Goal: Task Accomplishment & Management: Use online tool/utility

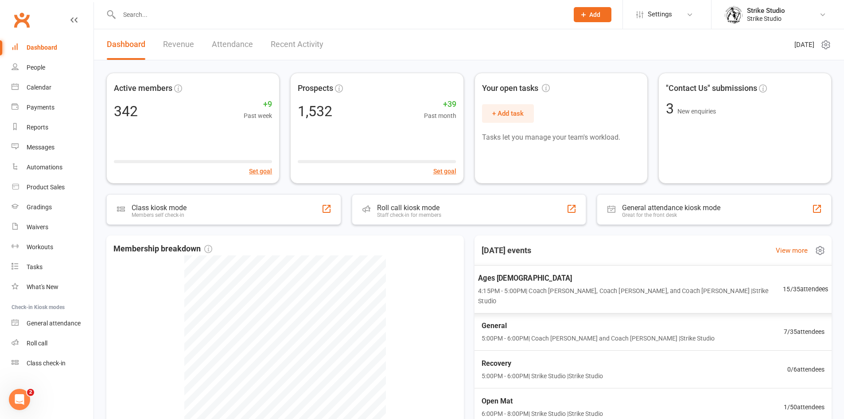
click at [518, 283] on span "Ages [DEMOGRAPHIC_DATA]" at bounding box center [630, 278] width 305 height 12
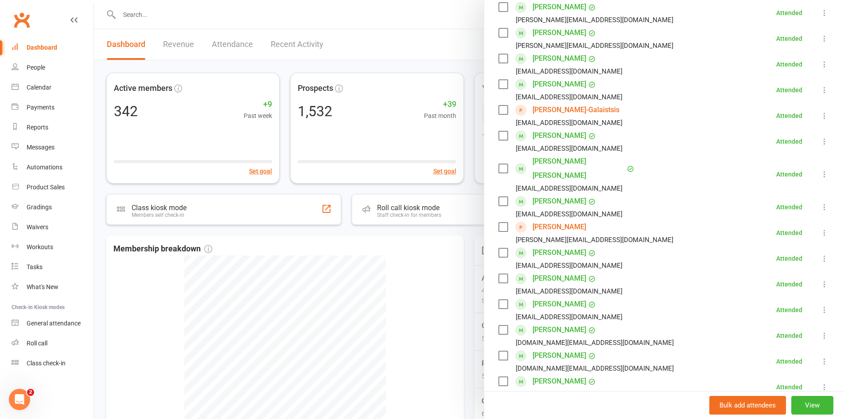
scroll to position [310, 0]
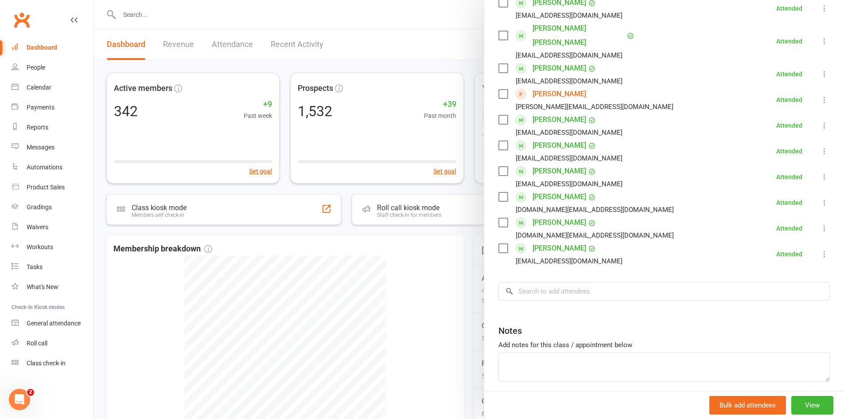
click at [441, 311] on div at bounding box center [469, 209] width 750 height 419
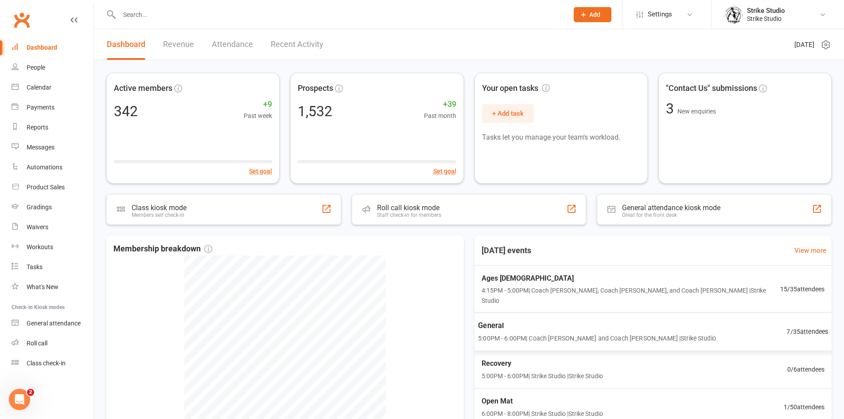
click at [502, 320] on span "General" at bounding box center [597, 326] width 238 height 12
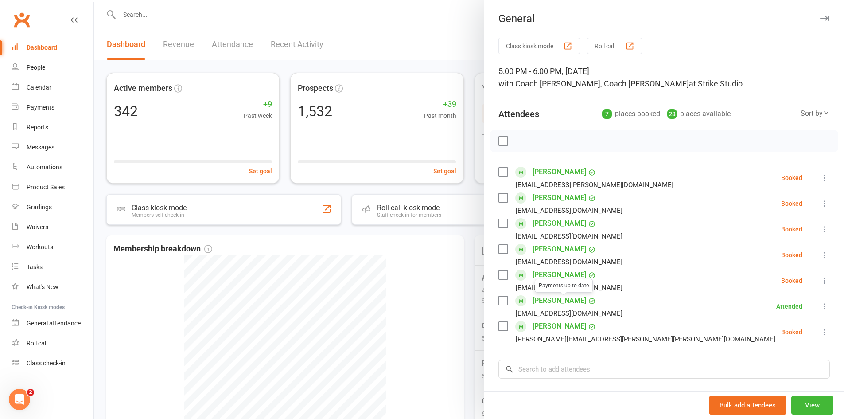
click at [408, 285] on div at bounding box center [469, 209] width 750 height 419
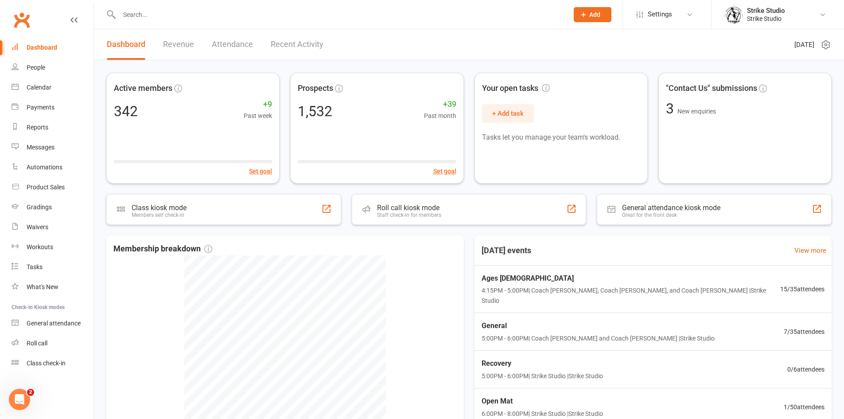
drag, startPoint x: 161, startPoint y: 16, endPoint x: 154, endPoint y: 12, distance: 7.7
click at [160, 16] on input "text" at bounding box center [339, 14] width 446 height 12
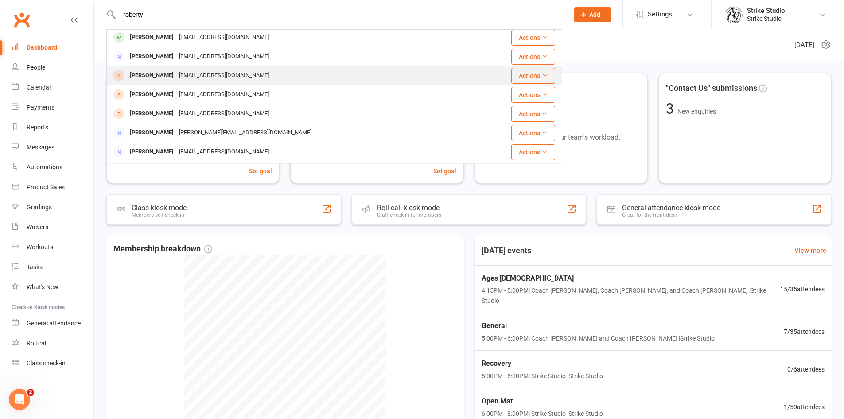
scroll to position [133, 0]
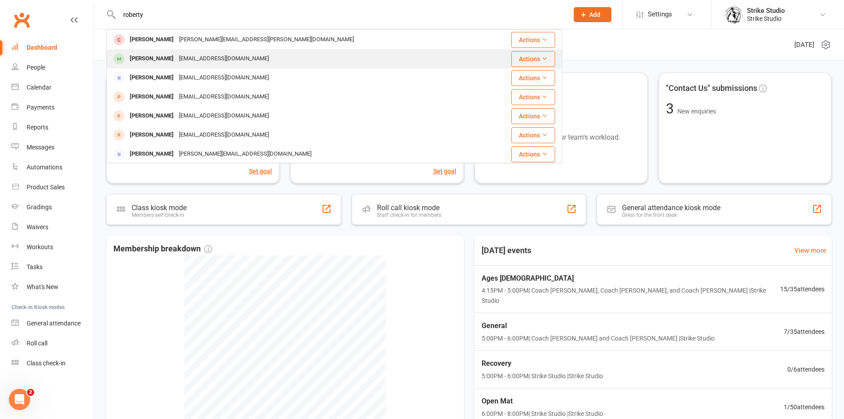
type input "roberty"
click at [183, 55] on div "[EMAIL_ADDRESS][DOMAIN_NAME]" at bounding box center [223, 58] width 95 height 13
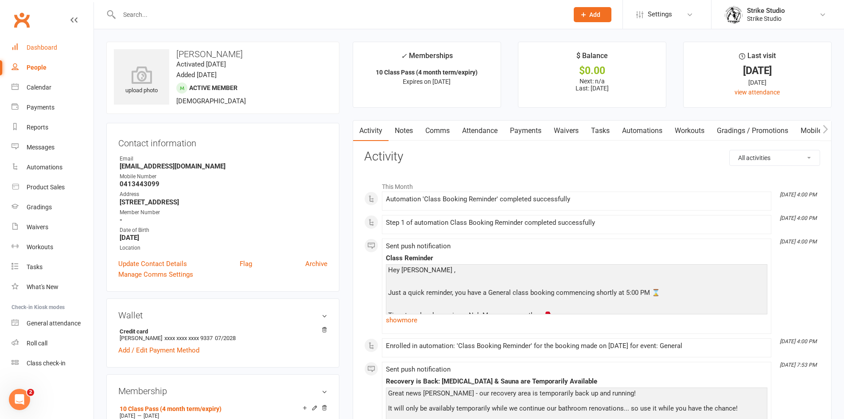
drag, startPoint x: 58, startPoint y: 43, endPoint x: 68, endPoint y: 40, distance: 10.1
click at [59, 42] on link "Dashboard" at bounding box center [53, 48] width 82 height 20
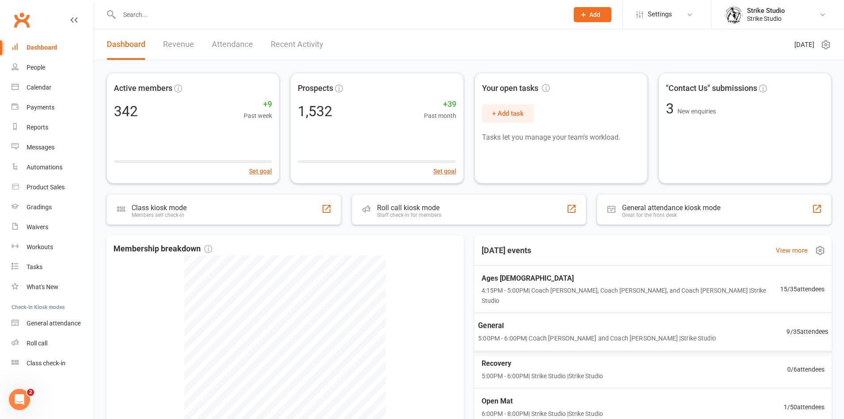
click at [567, 333] on span "5:00PM - 6:00PM | Coach [PERSON_NAME] and Coach [PERSON_NAME] | Strike Studio" at bounding box center [597, 338] width 238 height 10
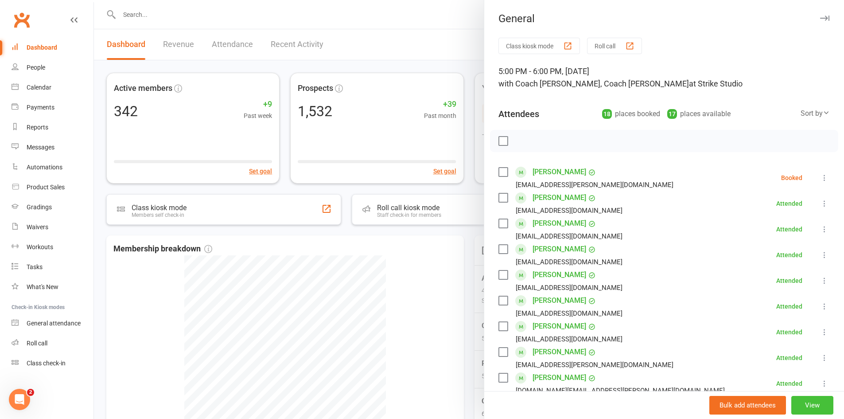
click at [791, 406] on button "View" at bounding box center [812, 405] width 42 height 19
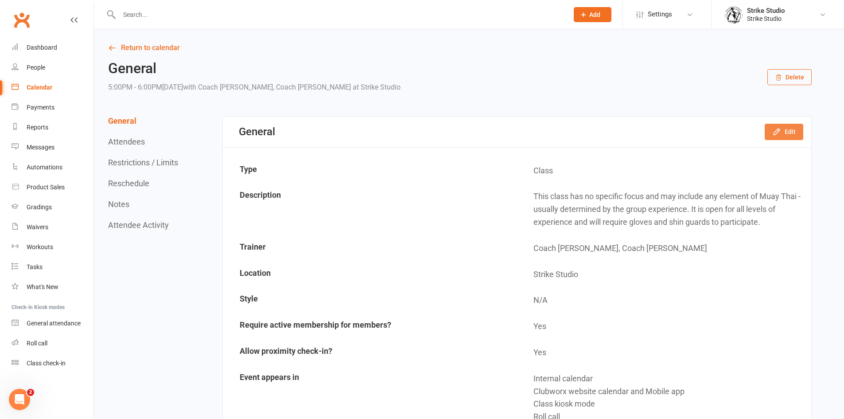
click at [775, 133] on icon "button" at bounding box center [776, 132] width 6 height 6
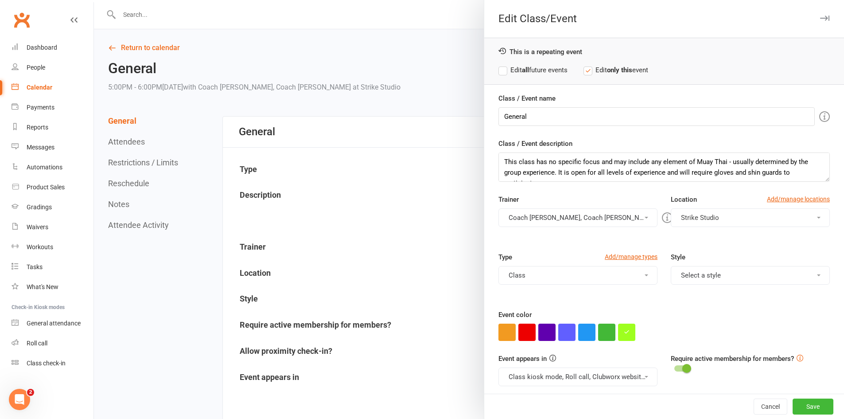
click at [586, 220] on button "Coach [PERSON_NAME], Coach [PERSON_NAME]" at bounding box center [577, 217] width 159 height 19
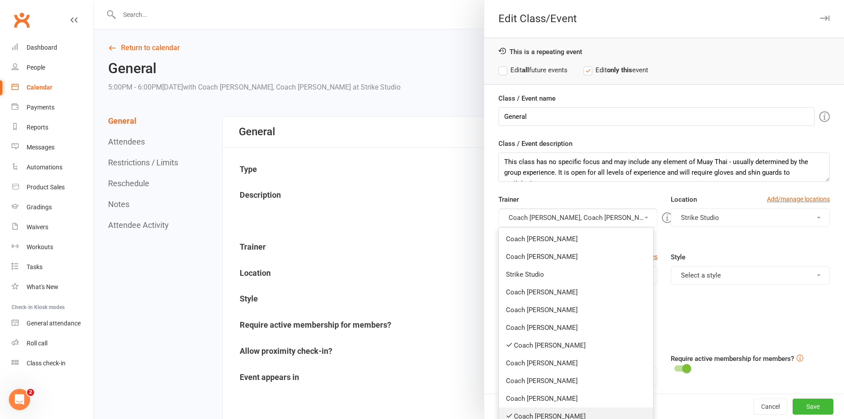
click at [539, 412] on link "Coach [PERSON_NAME]" at bounding box center [576, 416] width 154 height 18
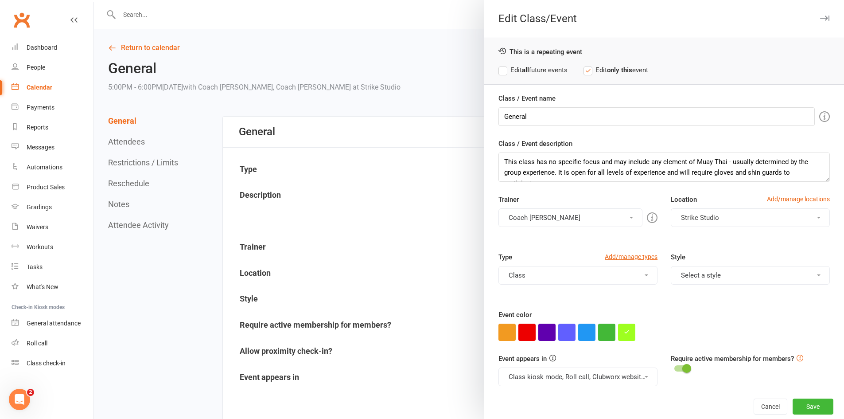
click at [576, 221] on button "Coach [PERSON_NAME]" at bounding box center [570, 217] width 144 height 19
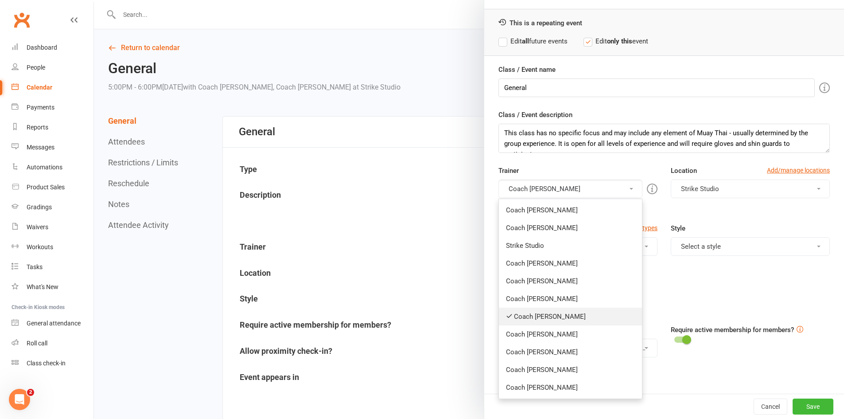
scroll to position [42, 0]
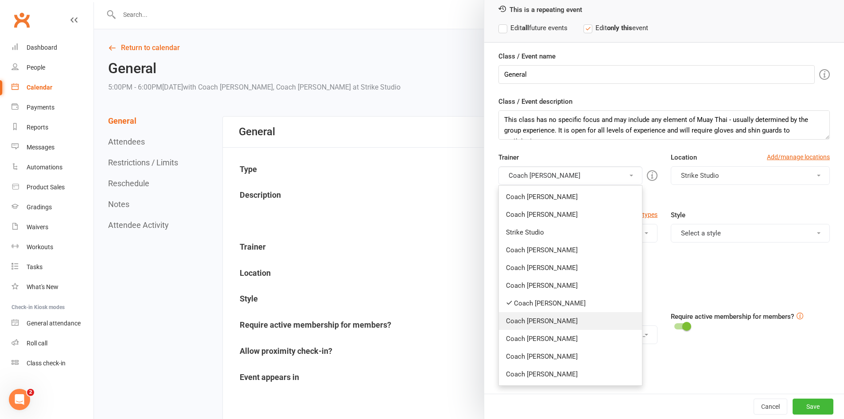
click at [536, 322] on link "Coach [PERSON_NAME]" at bounding box center [570, 321] width 143 height 18
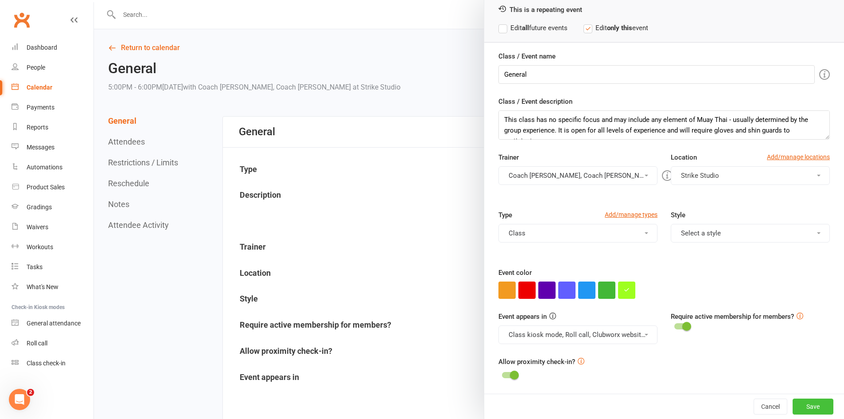
click at [796, 404] on button "Save" at bounding box center [812, 406] width 41 height 16
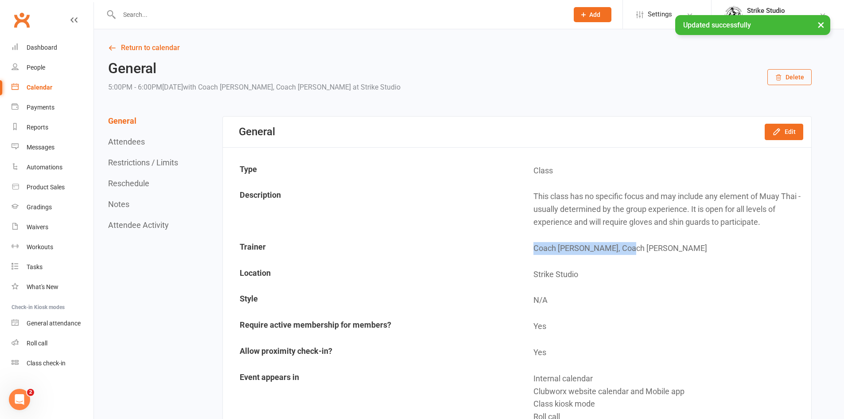
drag, startPoint x: 533, startPoint y: 248, endPoint x: 624, endPoint y: 252, distance: 90.5
click at [624, 252] on td "Coach [PERSON_NAME], Coach [PERSON_NAME]" at bounding box center [663, 248] width 293 height 25
click at [623, 251] on td "Coach [PERSON_NAME], Coach [PERSON_NAME]" at bounding box center [663, 248] width 293 height 25
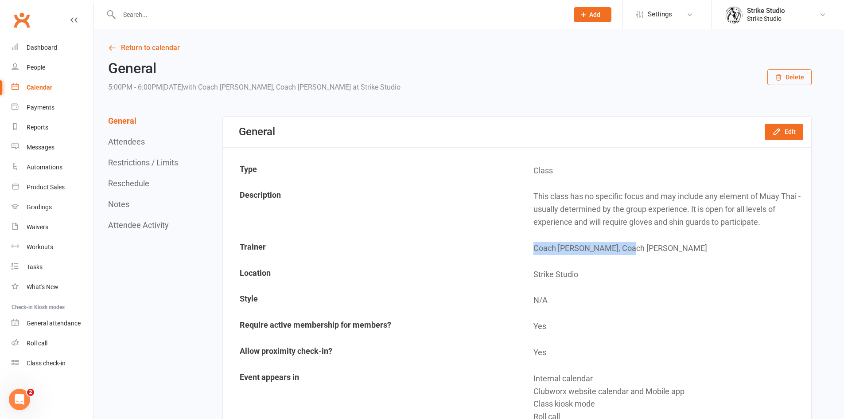
click at [600, 236] on td "Coach [PERSON_NAME], Coach [PERSON_NAME]" at bounding box center [663, 248] width 293 height 25
click at [155, 47] on link "Return to calendar" at bounding box center [459, 48] width 703 height 12
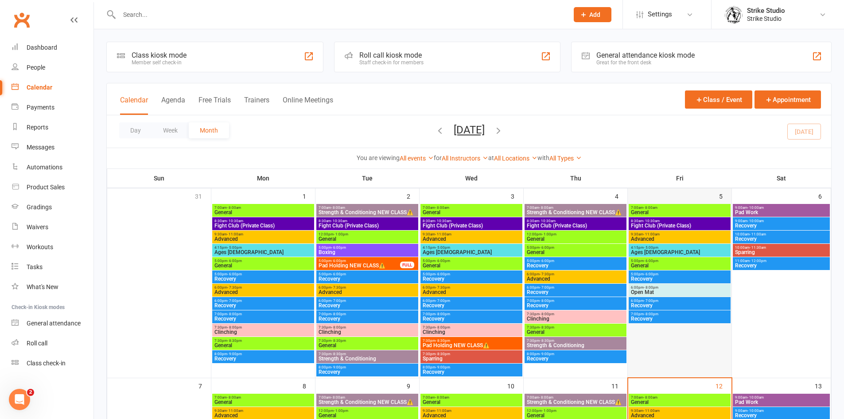
scroll to position [177, 0]
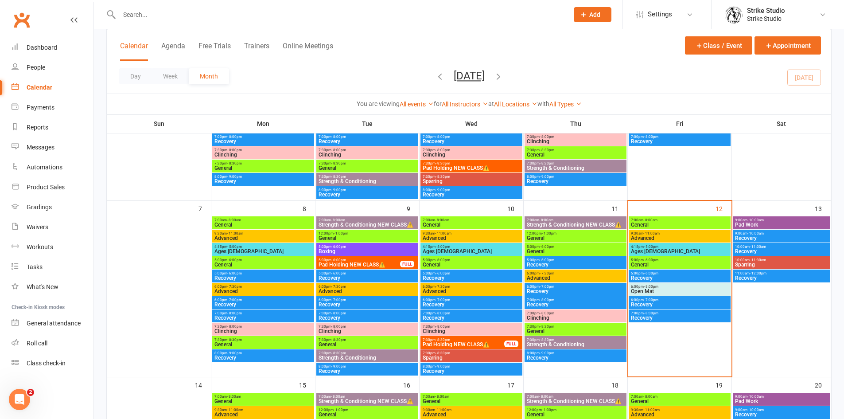
click at [672, 252] on span "Ages [DEMOGRAPHIC_DATA]" at bounding box center [679, 251] width 98 height 5
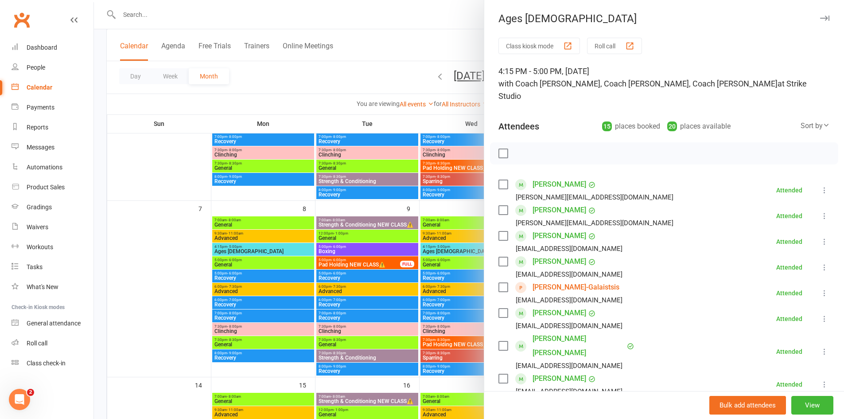
click at [146, 12] on div at bounding box center [469, 209] width 750 height 419
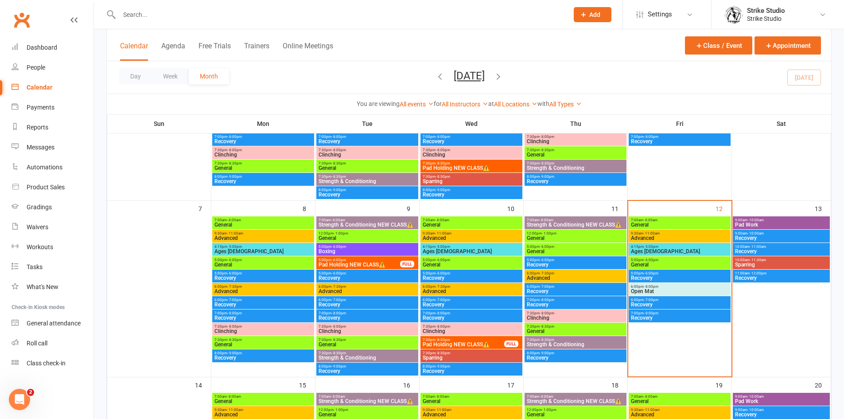
click at [147, 14] on input "text" at bounding box center [339, 14] width 446 height 12
paste input "[PERSON_NAME]"
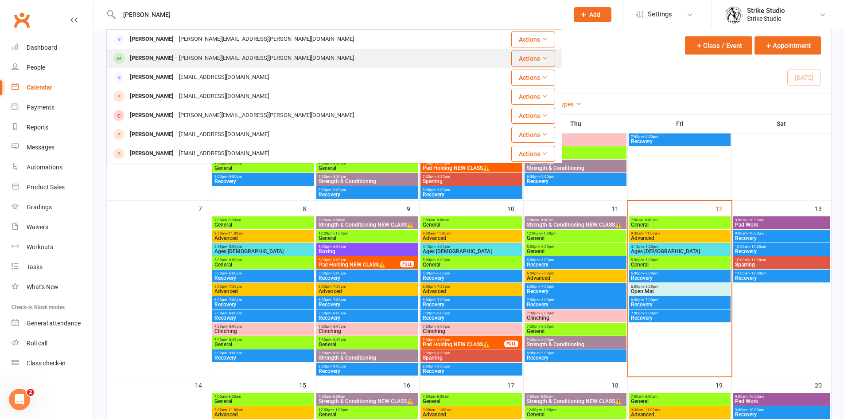
type input "[PERSON_NAME]"
click at [261, 60] on div "[PERSON_NAME] [PERSON_NAME][EMAIL_ADDRESS][PERSON_NAME][DOMAIN_NAME]" at bounding box center [296, 58] width 378 height 18
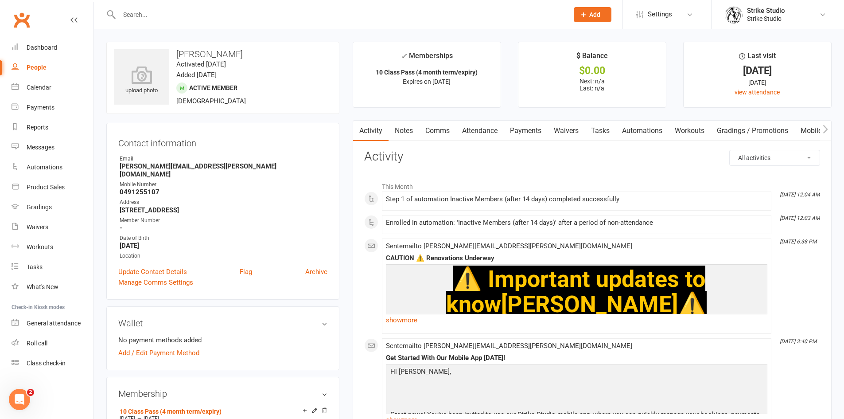
click at [334, 112] on div "upload photo [PERSON_NAME] Activated [DATE] Added [DATE] Active member [DEMOGRA…" at bounding box center [222, 78] width 233 height 72
click at [271, 98] on div "upload photo [PERSON_NAME] Activated [DATE] Added [DATE] Active member [DEMOGRA…" at bounding box center [222, 78] width 233 height 72
drag, startPoint x: 179, startPoint y: 57, endPoint x: 233, endPoint y: 57, distance: 54.0
click at [233, 57] on h3 "[PERSON_NAME]" at bounding box center [223, 54] width 218 height 10
drag, startPoint x: 233, startPoint y: 57, endPoint x: 240, endPoint y: 57, distance: 6.6
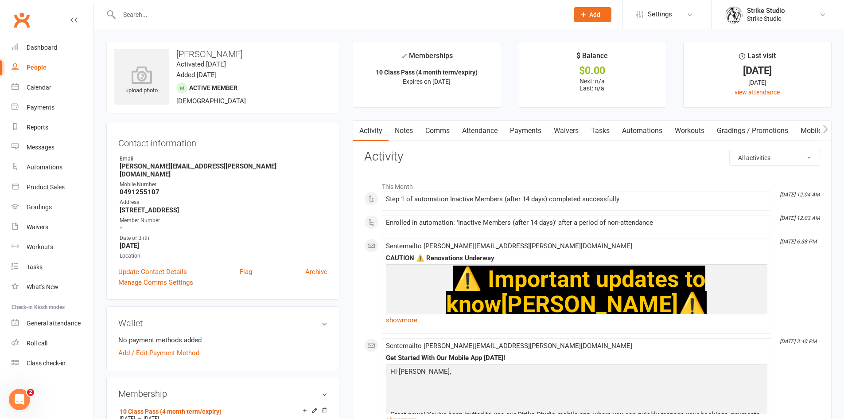
click at [234, 57] on h3 "[PERSON_NAME]" at bounding box center [223, 54] width 218 height 10
click at [238, 57] on h3 "[PERSON_NAME]" at bounding box center [223, 54] width 218 height 10
drag, startPoint x: 238, startPoint y: 57, endPoint x: 175, endPoint y: 58, distance: 62.9
click at [175, 56] on h3 "[PERSON_NAME]" at bounding box center [223, 54] width 218 height 10
click at [216, 56] on h3 "[PERSON_NAME]" at bounding box center [223, 54] width 218 height 10
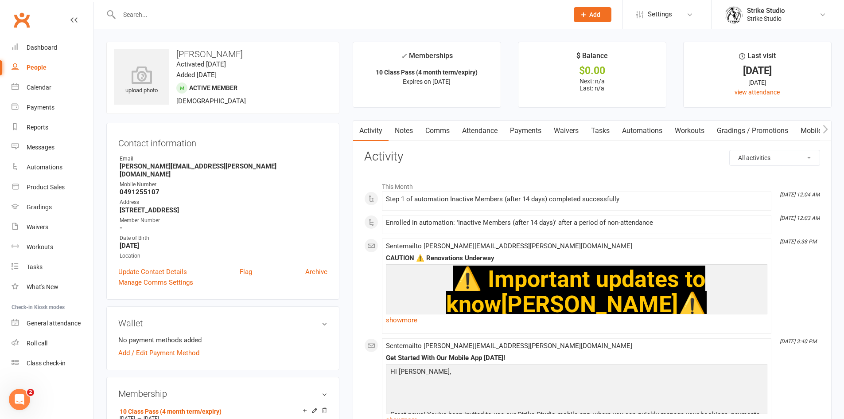
drag, startPoint x: 215, startPoint y: 52, endPoint x: 229, endPoint y: 54, distance: 14.7
click at [234, 54] on h3 "[PERSON_NAME]" at bounding box center [223, 54] width 218 height 10
click at [240, 54] on h3 "[PERSON_NAME]" at bounding box center [223, 54] width 218 height 10
drag, startPoint x: 246, startPoint y: 62, endPoint x: 256, endPoint y: 76, distance: 17.8
click at [256, 76] on div "upload photo [PERSON_NAME] Activated [DATE] Added [DATE] Active member [DEMOGRA…" at bounding box center [222, 78] width 233 height 72
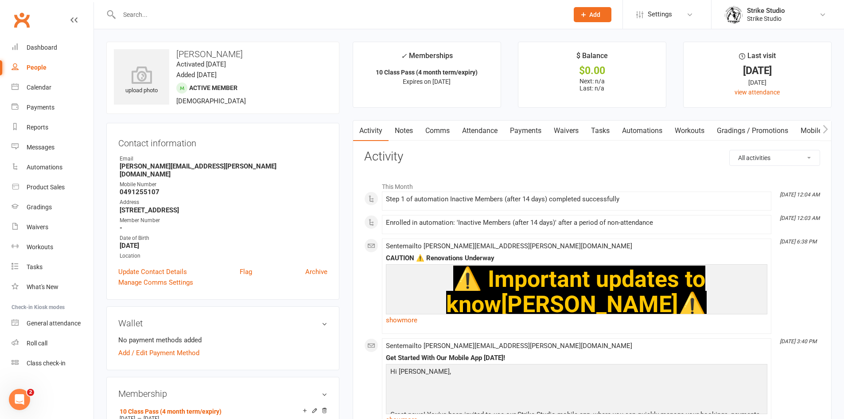
click at [217, 74] on time "Added [DATE]" at bounding box center [196, 75] width 40 height 8
drag, startPoint x: 256, startPoint y: 74, endPoint x: 240, endPoint y: 64, distance: 18.1
click at [240, 64] on div "upload photo [PERSON_NAME] Activated [DATE] Added [DATE] Active member [DEMOGRA…" at bounding box center [222, 78] width 233 height 72
click at [226, 64] on time "Activated [DATE]" at bounding box center [201, 64] width 50 height 8
drag, startPoint x: 239, startPoint y: 63, endPoint x: 254, endPoint y: 63, distance: 15.1
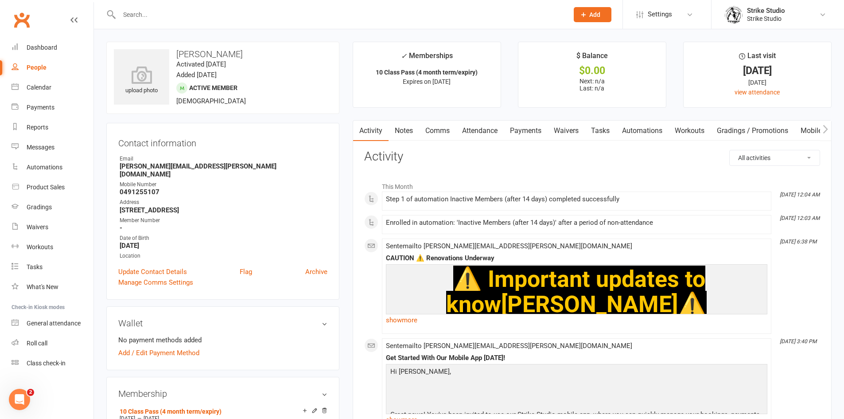
click at [254, 63] on div "upload photo [PERSON_NAME] Activated [DATE] Added [DATE] Active member [DEMOGRA…" at bounding box center [222, 78] width 233 height 72
click at [142, 15] on input "text" at bounding box center [339, 14] width 446 height 12
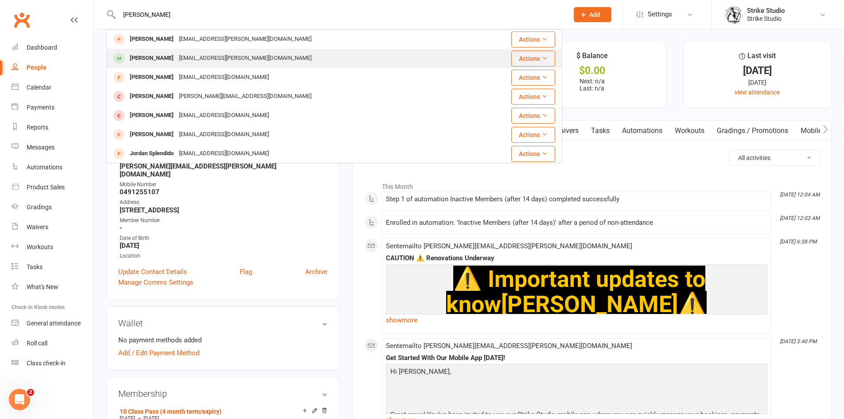
type input "[PERSON_NAME]"
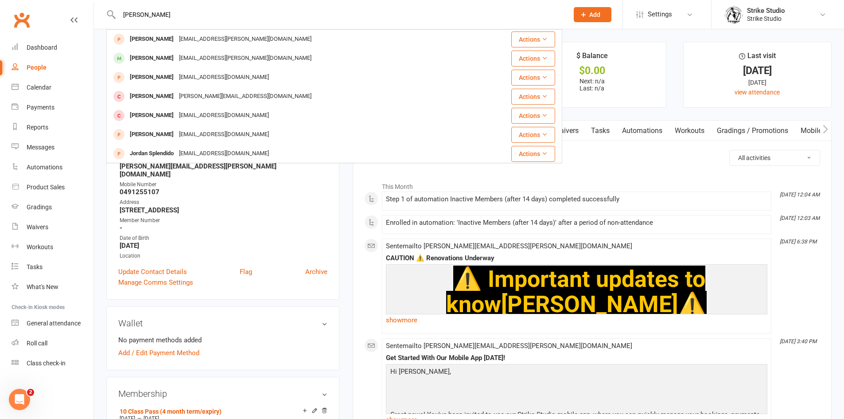
click at [175, 54] on div "[PERSON_NAME]" at bounding box center [151, 58] width 49 height 13
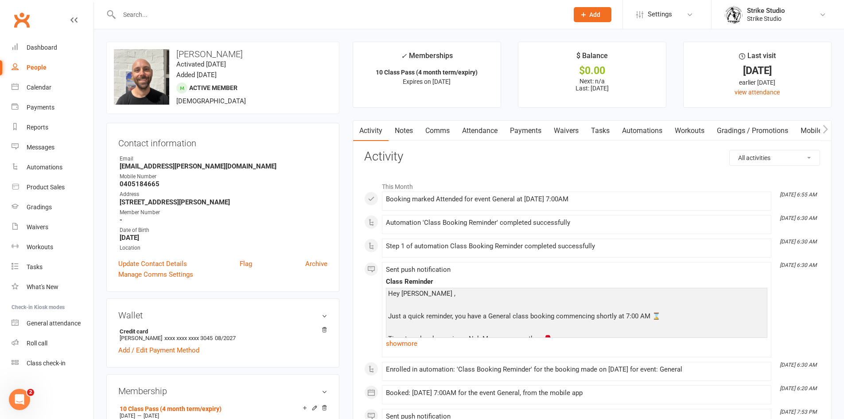
click at [243, 14] on input "text" at bounding box center [339, 14] width 446 height 12
paste input "[PERSON_NAME]"
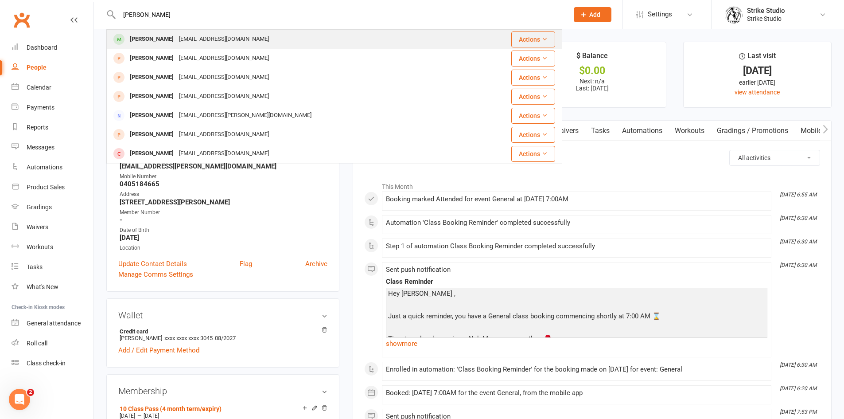
type input "[PERSON_NAME]"
click at [187, 38] on div "[EMAIL_ADDRESS][DOMAIN_NAME]" at bounding box center [223, 39] width 95 height 13
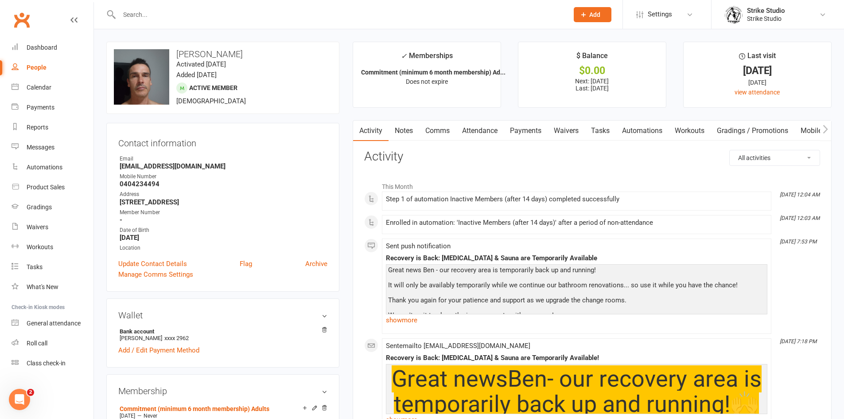
drag, startPoint x: 447, startPoint y: 161, endPoint x: 443, endPoint y: 155, distance: 6.6
click at [446, 159] on h3 "Activity" at bounding box center [592, 157] width 456 height 14
drag, startPoint x: 404, startPoint y: 154, endPoint x: 361, endPoint y: 163, distance: 42.9
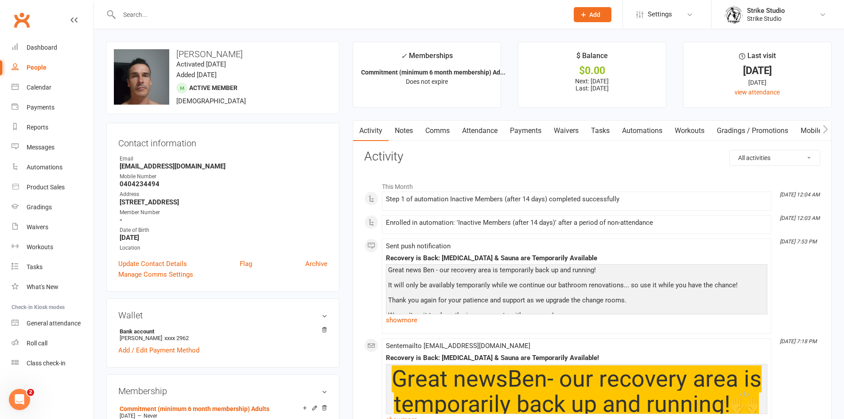
drag, startPoint x: 406, startPoint y: 132, endPoint x: 400, endPoint y: 136, distance: 6.5
click at [406, 133] on link "Notes" at bounding box center [403, 130] width 31 height 20
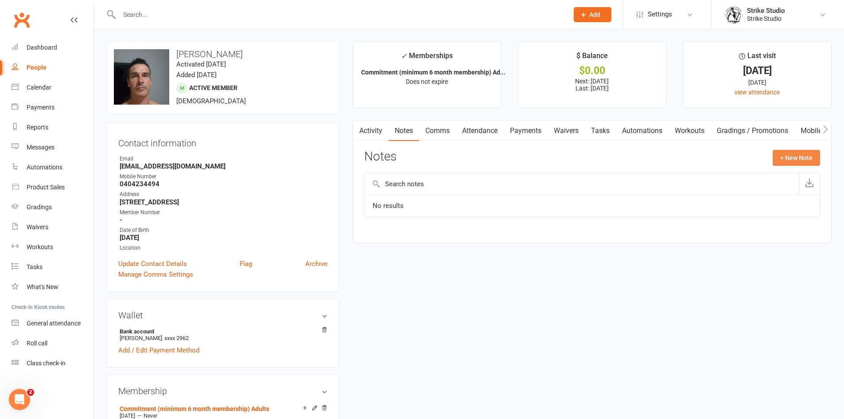
click at [800, 155] on button "+ New Note" at bounding box center [796, 158] width 47 height 16
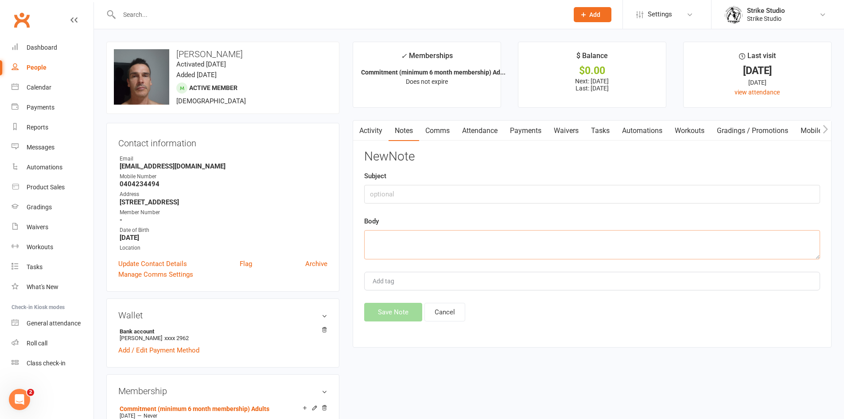
drag, startPoint x: 410, startPoint y: 246, endPoint x: 418, endPoint y: 246, distance: 7.5
click at [411, 246] on textarea at bounding box center [592, 244] width 456 height 29
paste textarea "moved houses & fell out of the habit of training... will be back [DATE]"
type textarea "moved houses & fell out of the habit of training... will be back [DATE]"
click at [428, 194] on input "text" at bounding box center [592, 194] width 456 height 19
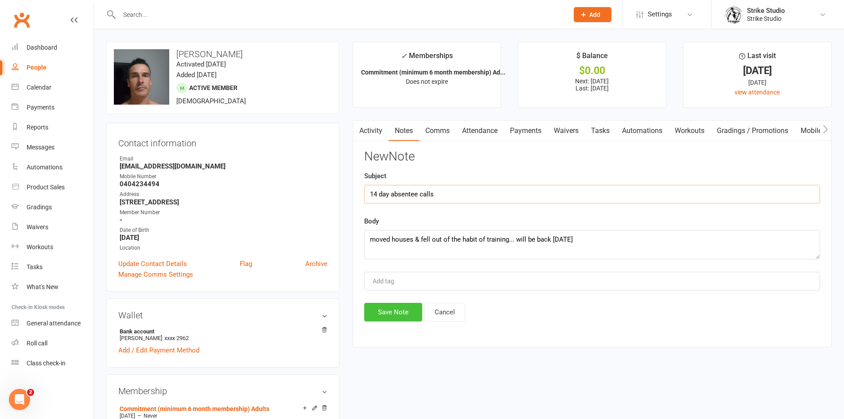
type input "14 day absentee calls"
click at [408, 312] on button "Save Note" at bounding box center [393, 312] width 58 height 19
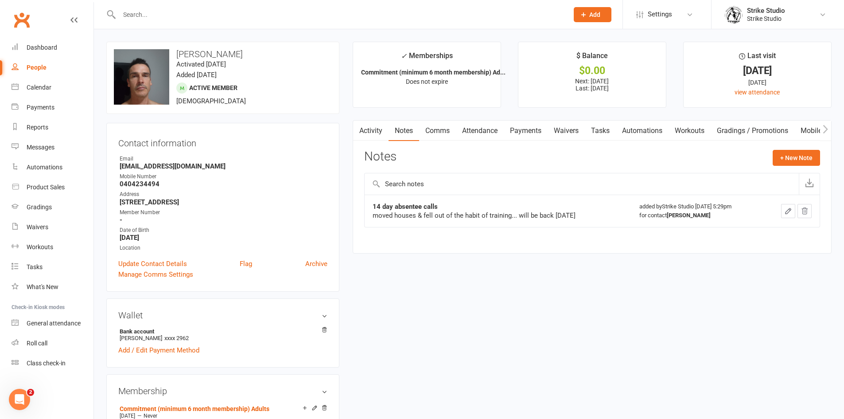
click at [268, 16] on input "text" at bounding box center [339, 14] width 446 height 12
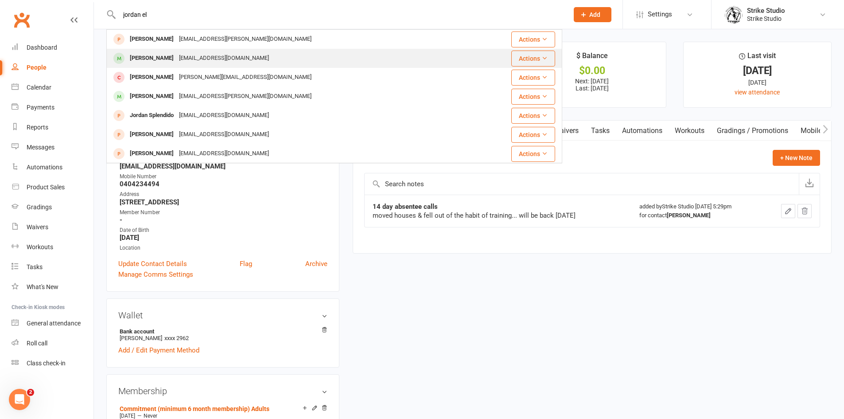
type input "jordan el"
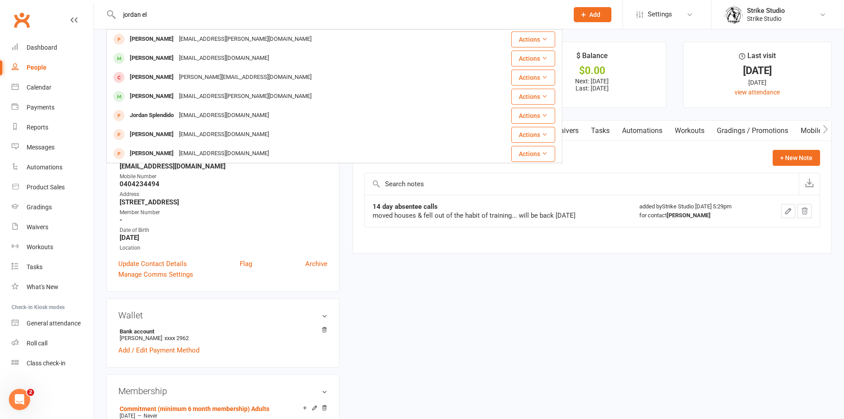
click at [219, 56] on div "[EMAIL_ADDRESS][DOMAIN_NAME]" at bounding box center [223, 58] width 95 height 13
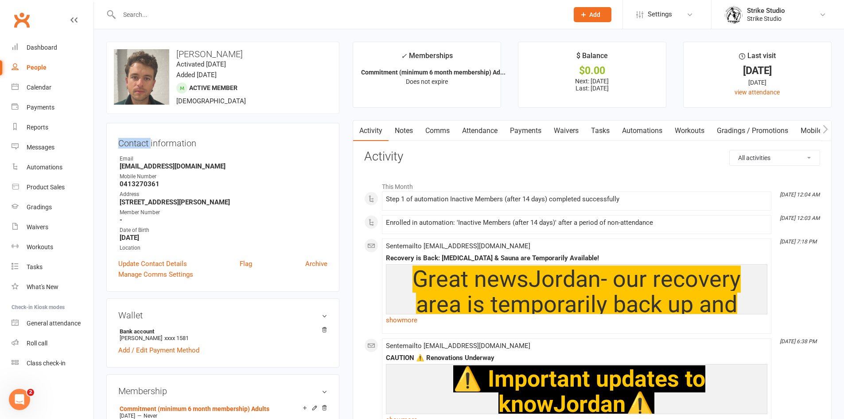
drag, startPoint x: 116, startPoint y: 142, endPoint x: 151, endPoint y: 140, distance: 35.5
click at [151, 140] on div "Contact information Owner Email [EMAIL_ADDRESS][DOMAIN_NAME] Mobile Number [PHO…" at bounding box center [222, 207] width 233 height 169
click at [149, 141] on h3 "Contact information" at bounding box center [222, 141] width 209 height 13
click at [411, 128] on link "Notes" at bounding box center [403, 130] width 31 height 20
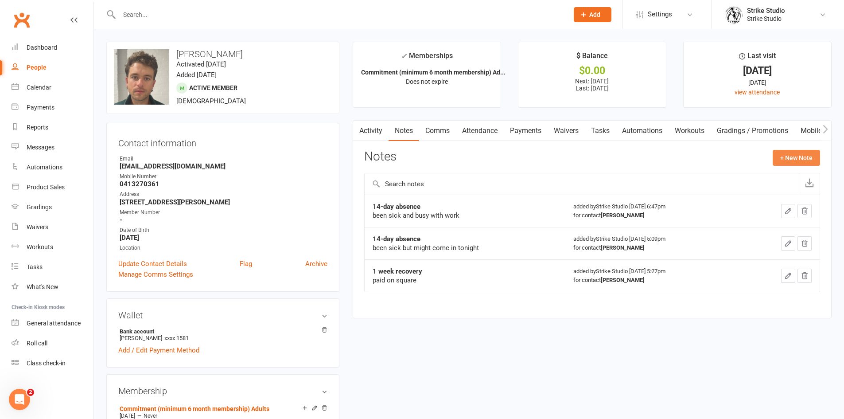
click at [800, 158] on button "+ New Note" at bounding box center [796, 158] width 47 height 16
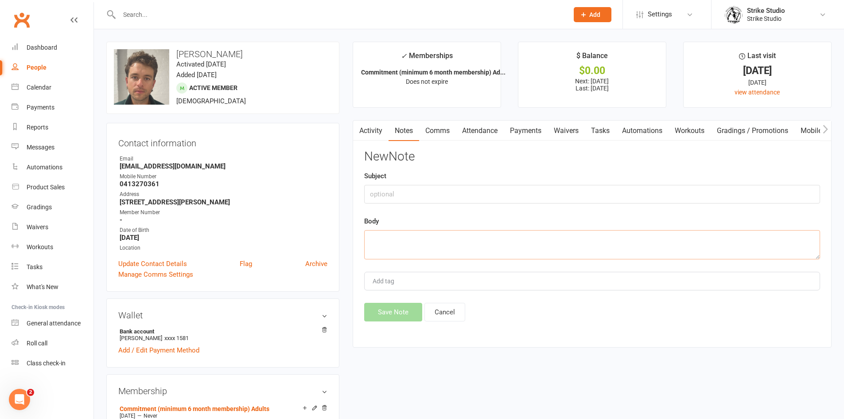
click at [446, 246] on textarea at bounding box center [592, 244] width 456 height 29
paste textarea "has been sick but will be in next week"
type textarea "has been sick but will be in next week"
click at [423, 196] on input "text" at bounding box center [592, 194] width 456 height 19
type input "14 day absentee calls"
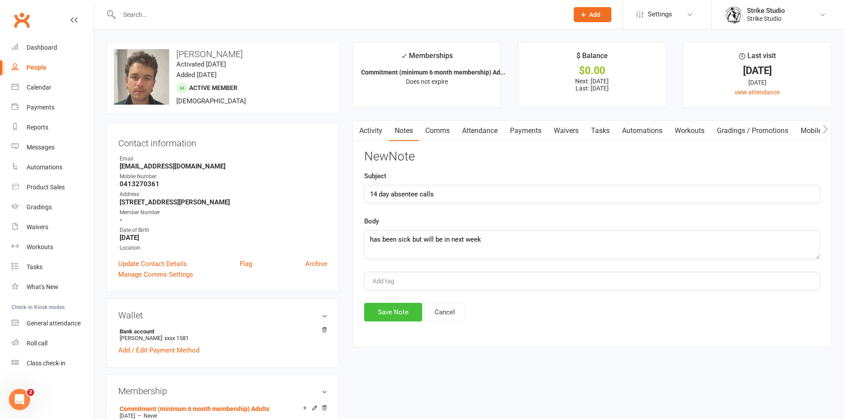
click at [384, 315] on button "Save Note" at bounding box center [393, 312] width 58 height 19
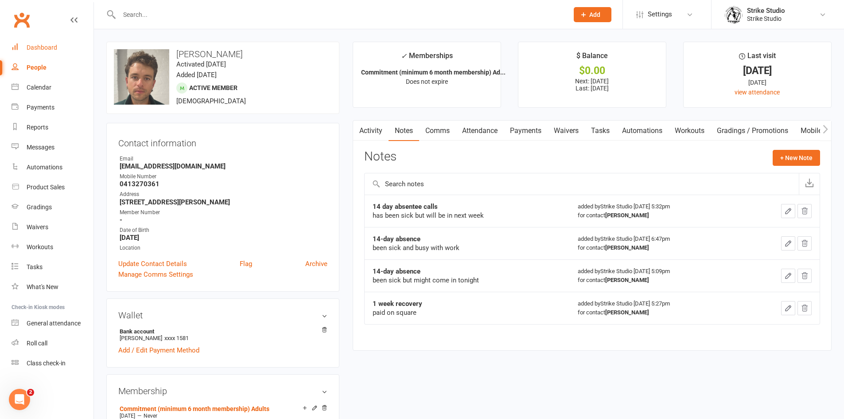
click at [57, 50] on link "Dashboard" at bounding box center [53, 48] width 82 height 20
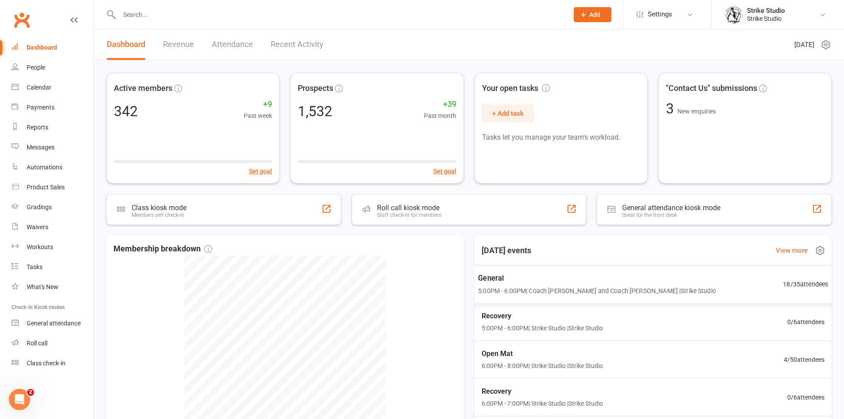
click at [538, 288] on span "5:00PM - 6:00PM | Coach [PERSON_NAME] and Coach Vinay | Strike Studio" at bounding box center [597, 290] width 238 height 10
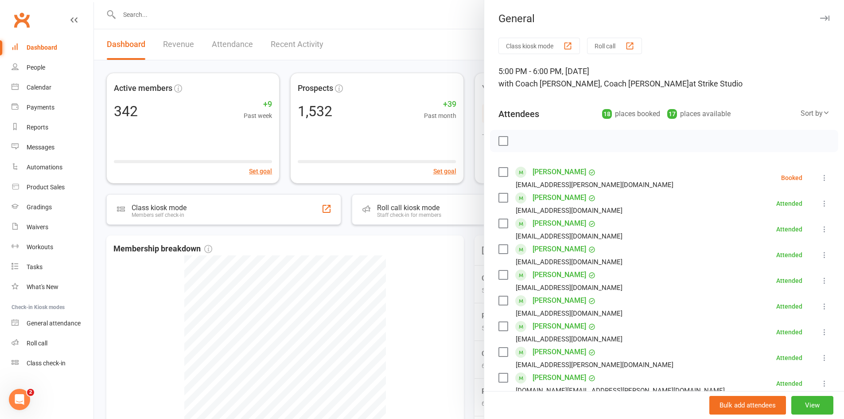
click at [820, 178] on icon at bounding box center [824, 177] width 9 height 9
click at [768, 248] on link "Mark absent" at bounding box center [781, 248] width 95 height 18
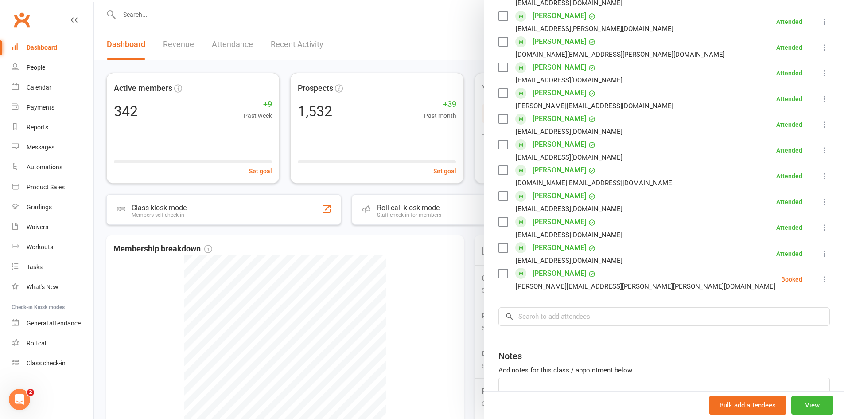
scroll to position [396, 0]
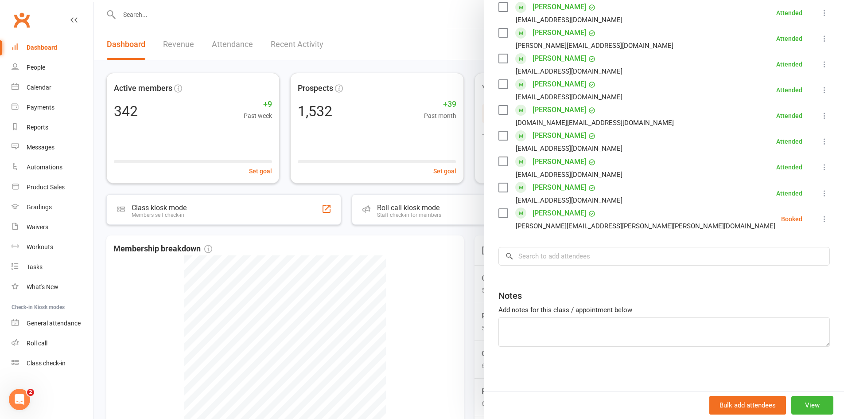
click at [820, 216] on icon at bounding box center [824, 218] width 9 height 9
click at [773, 287] on link "Mark absent" at bounding box center [781, 289] width 95 height 18
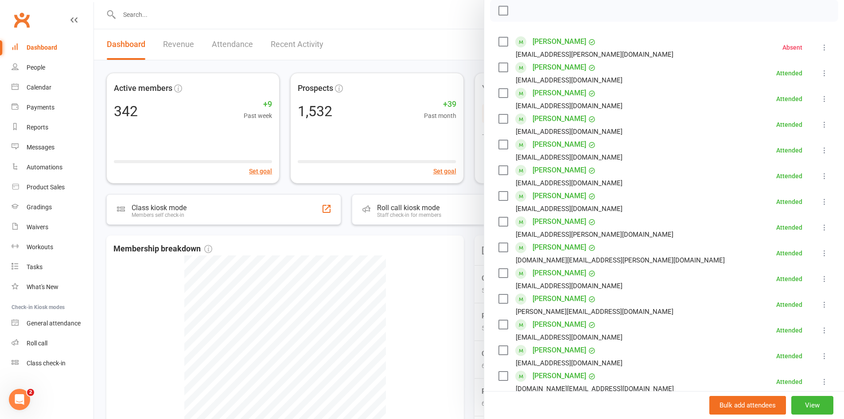
scroll to position [0, 0]
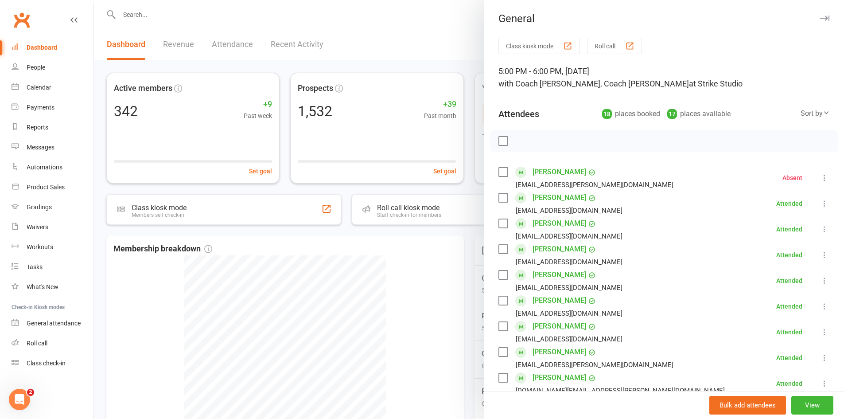
click at [143, 4] on div at bounding box center [469, 209] width 750 height 419
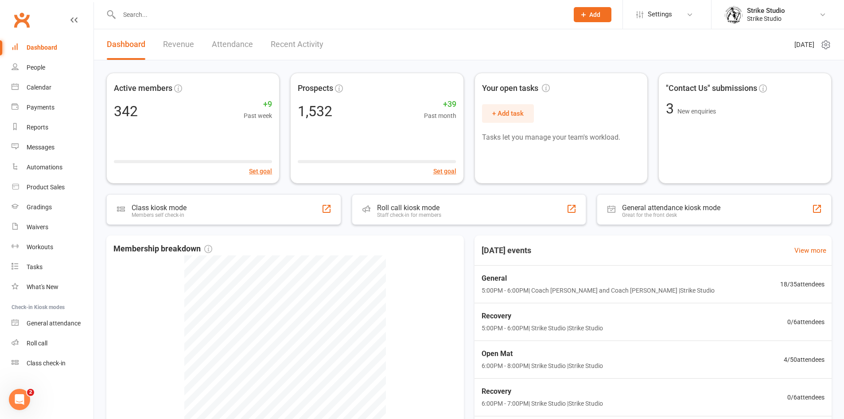
click at [144, 22] on div at bounding box center [334, 14] width 456 height 29
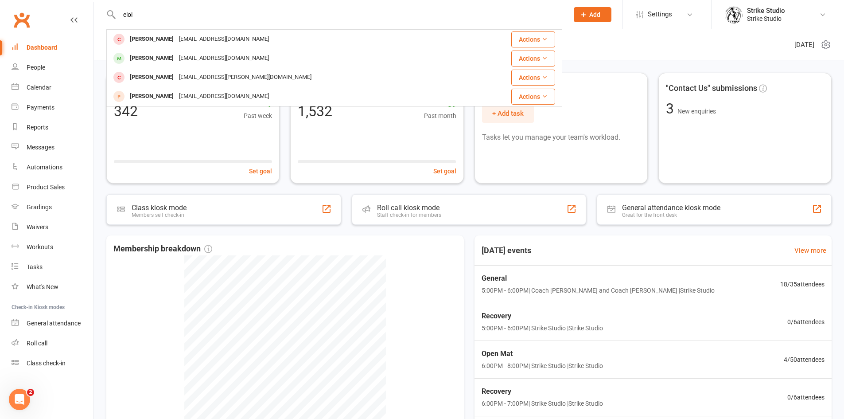
click at [192, 20] on input "eloi" at bounding box center [339, 14] width 446 height 12
click at [193, 19] on input "eloi" at bounding box center [339, 14] width 446 height 12
click at [194, 19] on input "eloi" at bounding box center [339, 14] width 446 height 12
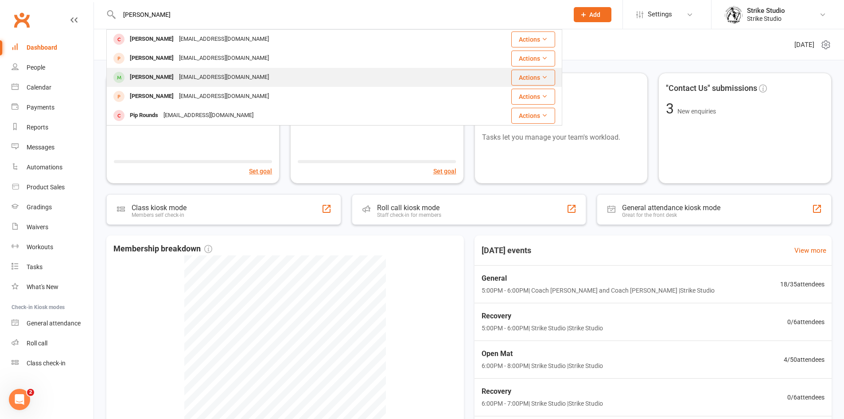
type input "[PERSON_NAME]"
click at [202, 79] on div "[EMAIL_ADDRESS][DOMAIN_NAME]" at bounding box center [223, 77] width 95 height 13
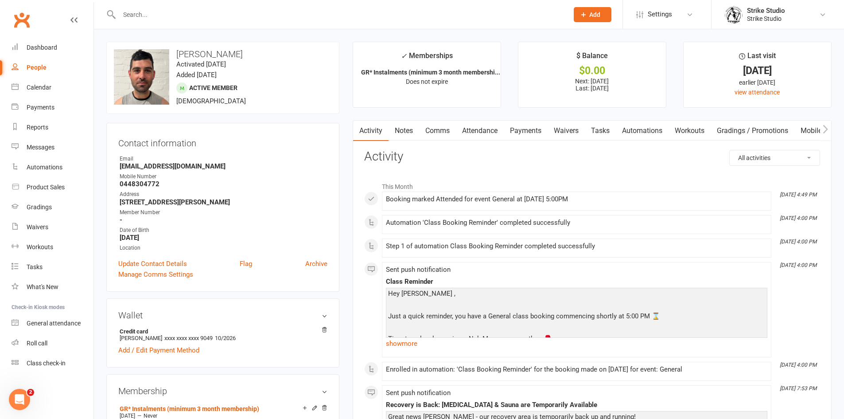
click at [209, 53] on h3 "[PERSON_NAME]" at bounding box center [223, 54] width 218 height 10
copy h3 "[PERSON_NAME]"
click at [169, 166] on strong "[EMAIL_ADDRESS][DOMAIN_NAME]" at bounding box center [224, 166] width 208 height 8
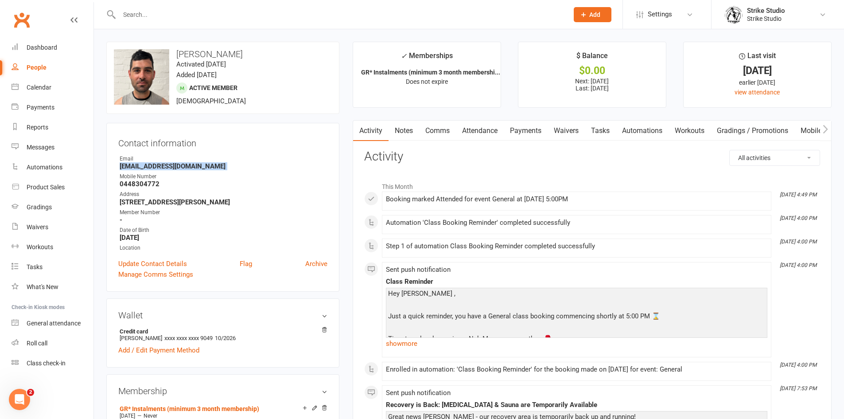
click at [169, 166] on strong "[EMAIL_ADDRESS][DOMAIN_NAME]" at bounding box center [224, 166] width 208 height 8
copy render-form-field "[EMAIL_ADDRESS][DOMAIN_NAME]"
click at [134, 182] on strong "0448304772" at bounding box center [224, 184] width 208 height 8
copy strong "0448304772"
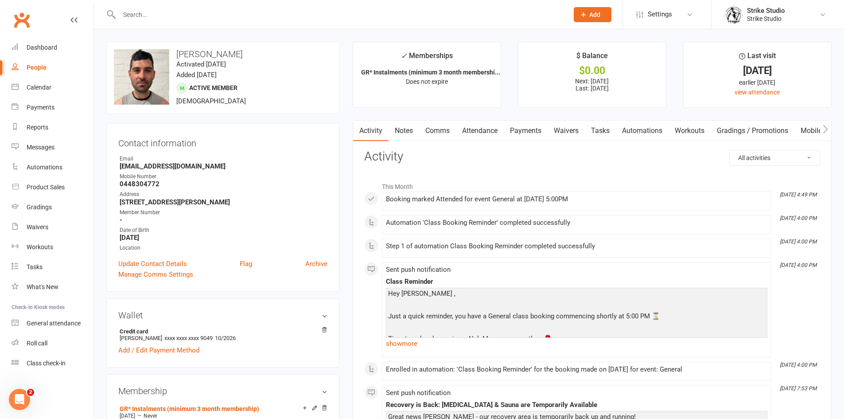
click at [271, 158] on div "Email" at bounding box center [224, 159] width 208 height 8
click at [56, 52] on link "Dashboard" at bounding box center [53, 48] width 82 height 20
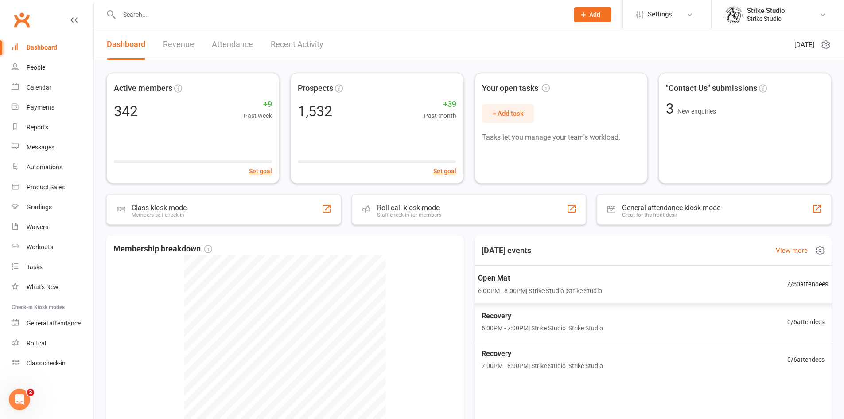
click at [527, 286] on span "6:00PM - 8:00PM | Strike Studio | Strike Studio" at bounding box center [540, 290] width 124 height 10
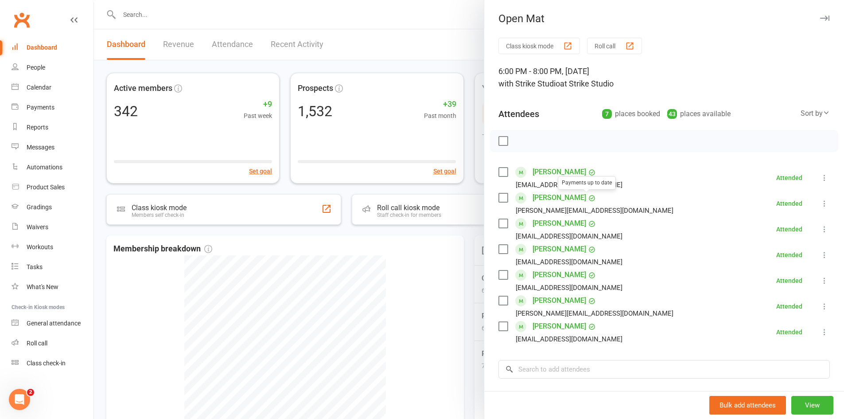
click at [349, 250] on div at bounding box center [469, 209] width 750 height 419
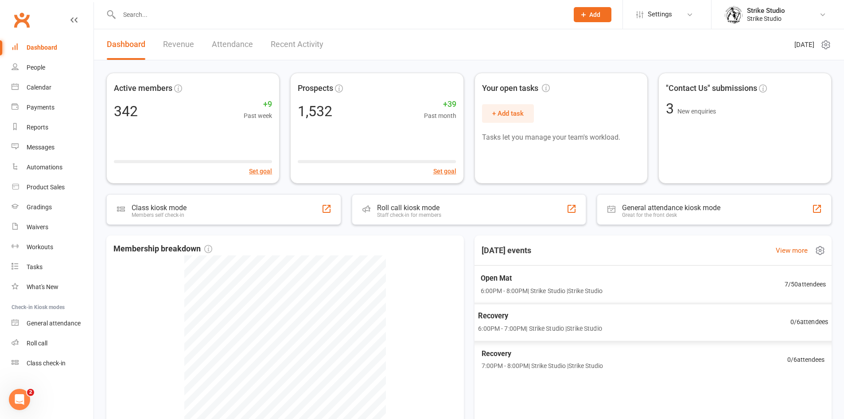
click at [579, 285] on span "6:00PM - 8:00PM | Strike Studio | Strike Studio" at bounding box center [541, 290] width 122 height 10
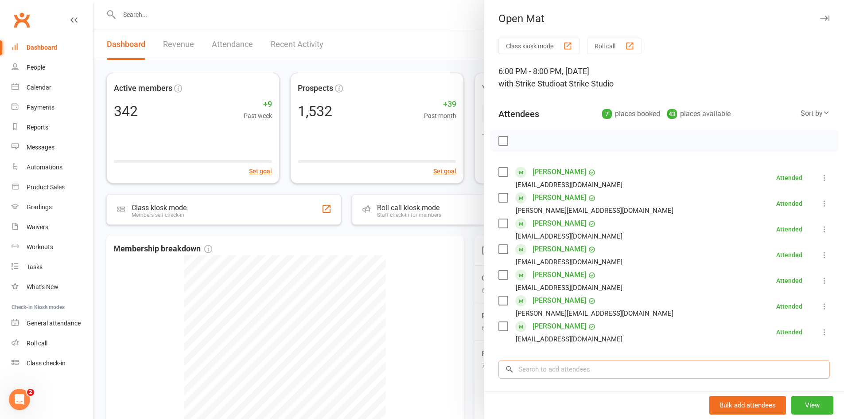
click at [552, 364] on input "search" at bounding box center [663, 369] width 331 height 19
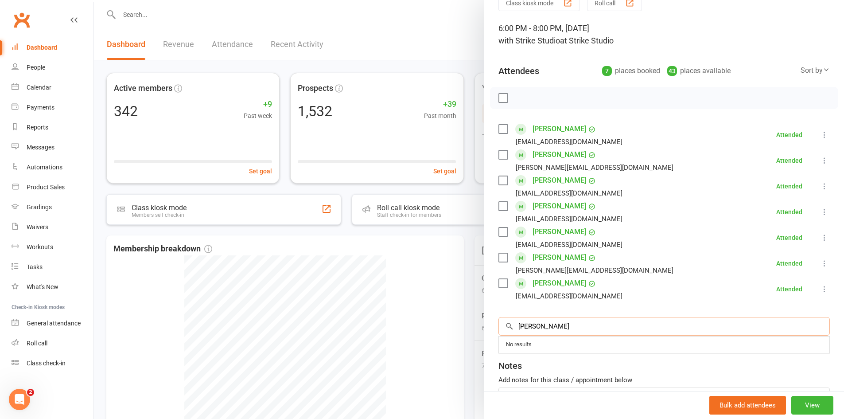
scroll to position [89, 0]
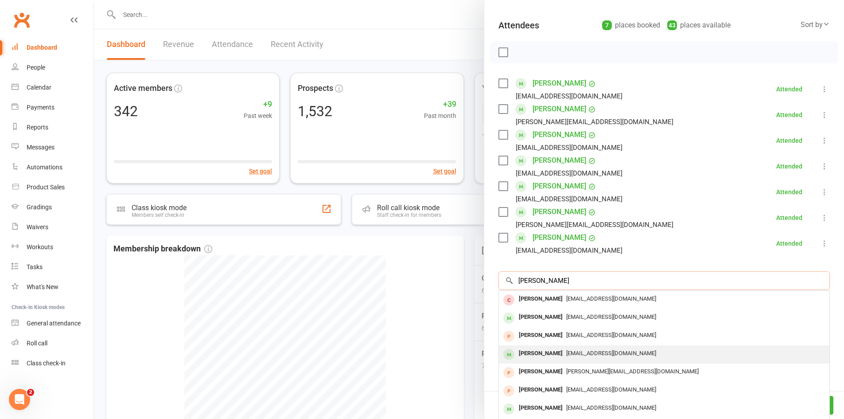
type input "[PERSON_NAME]"
click at [575, 351] on span "[EMAIL_ADDRESS][DOMAIN_NAME]" at bounding box center [611, 352] width 90 height 7
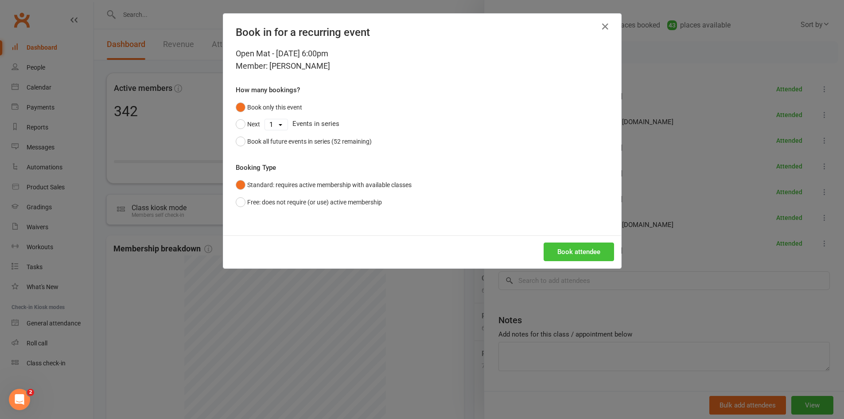
click at [573, 245] on button "Book attendee" at bounding box center [579, 251] width 70 height 19
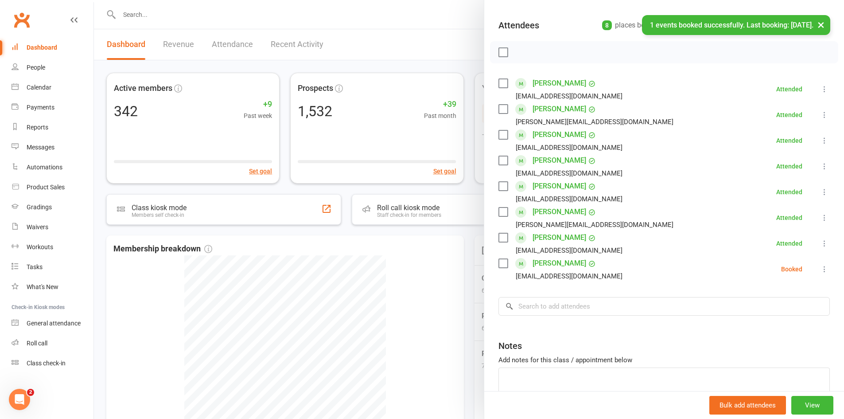
click at [820, 266] on icon at bounding box center [824, 268] width 9 height 9
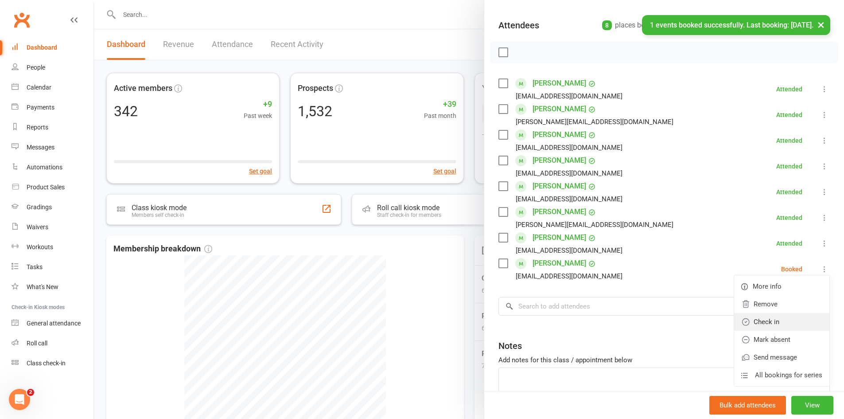
click at [763, 327] on link "Check in" at bounding box center [781, 322] width 95 height 18
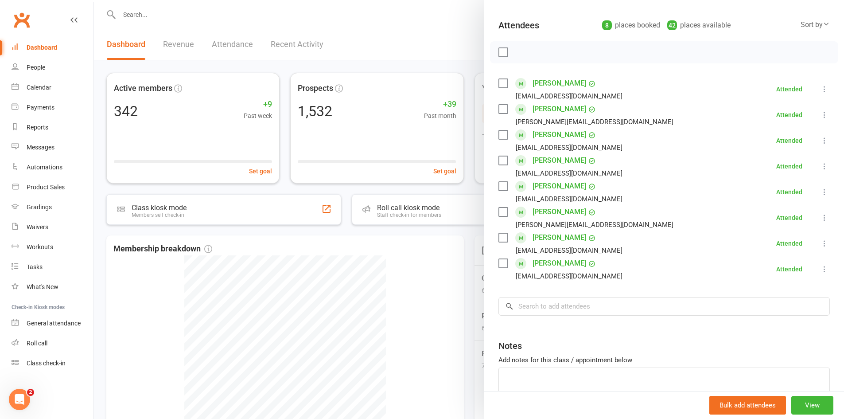
click at [457, 264] on div at bounding box center [469, 209] width 750 height 419
